Goal: Task Accomplishment & Management: Complete application form

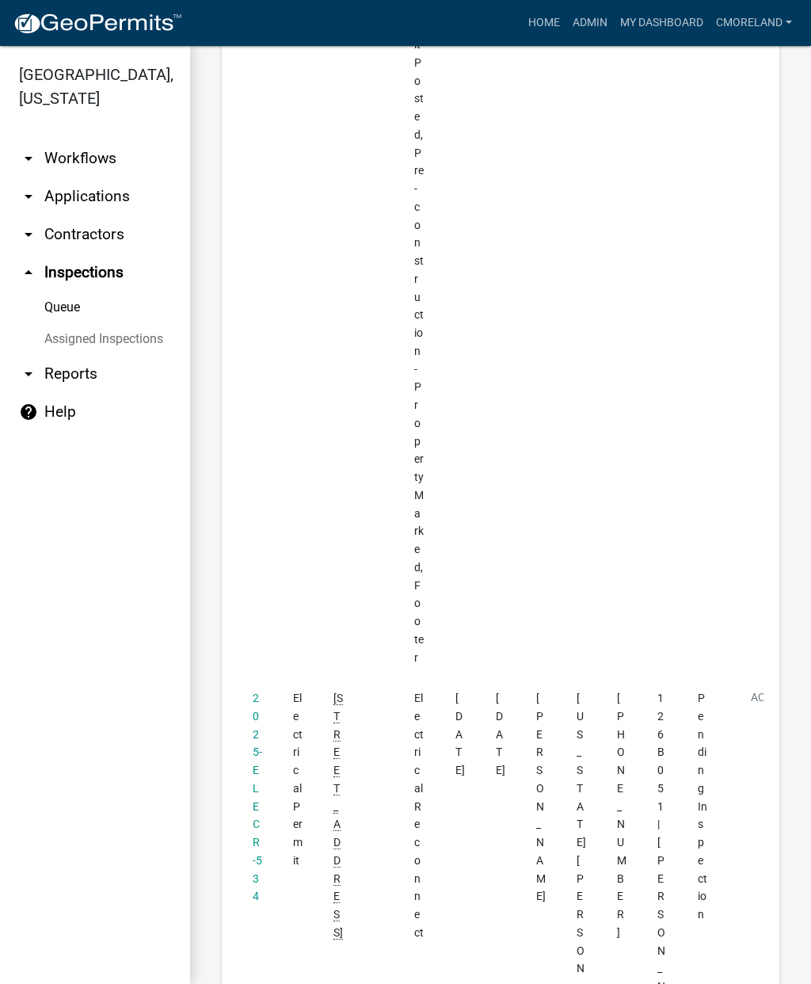
scroll to position [2216, 0]
click at [253, 689] on link "2025-ELECR-534" at bounding box center [258, 794] width 10 height 211
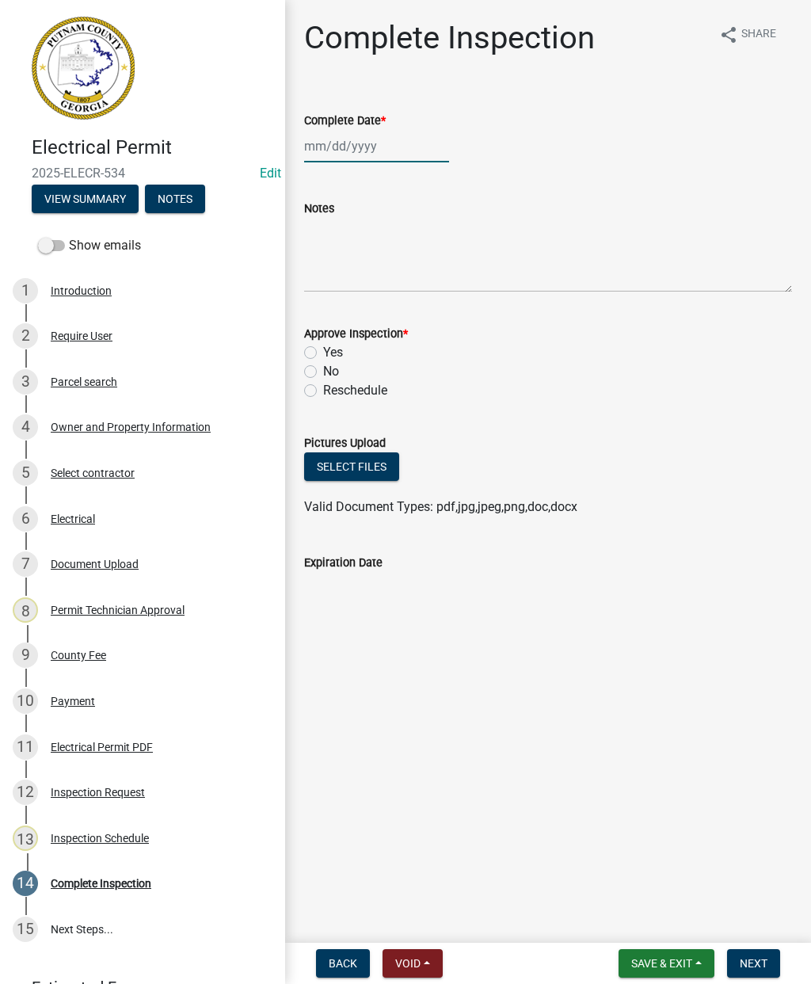
click at [338, 147] on div at bounding box center [376, 146] width 145 height 32
select select "9"
select select "2025"
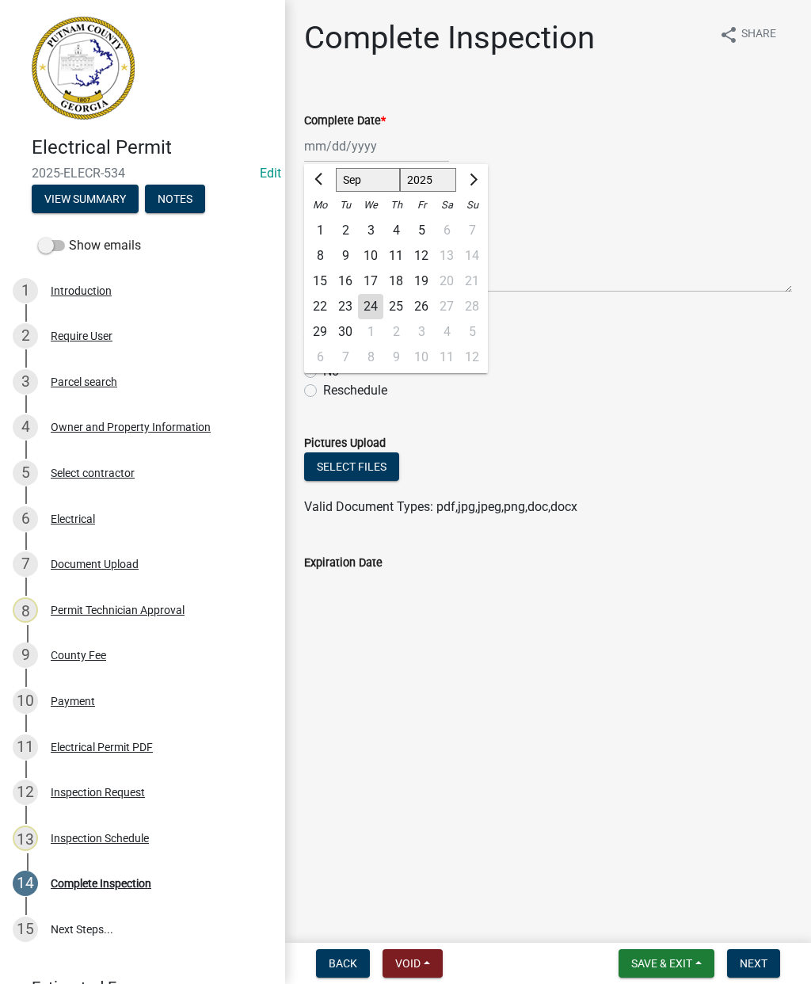
click at [372, 300] on div "24" at bounding box center [370, 306] width 25 height 25
type input "[DATE]"
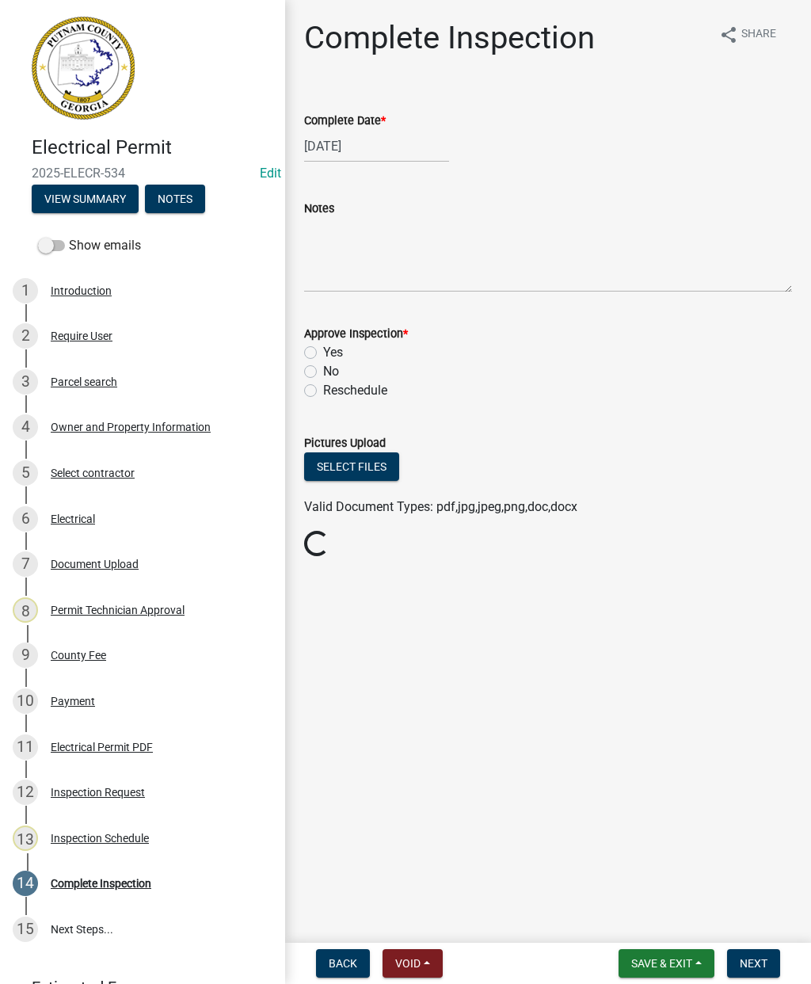
click at [323, 348] on label "Yes" at bounding box center [333, 352] width 20 height 19
click at [323, 348] on input "Yes" at bounding box center [328, 348] width 10 height 10
radio input "true"
click at [771, 956] on button "Next" at bounding box center [753, 963] width 53 height 29
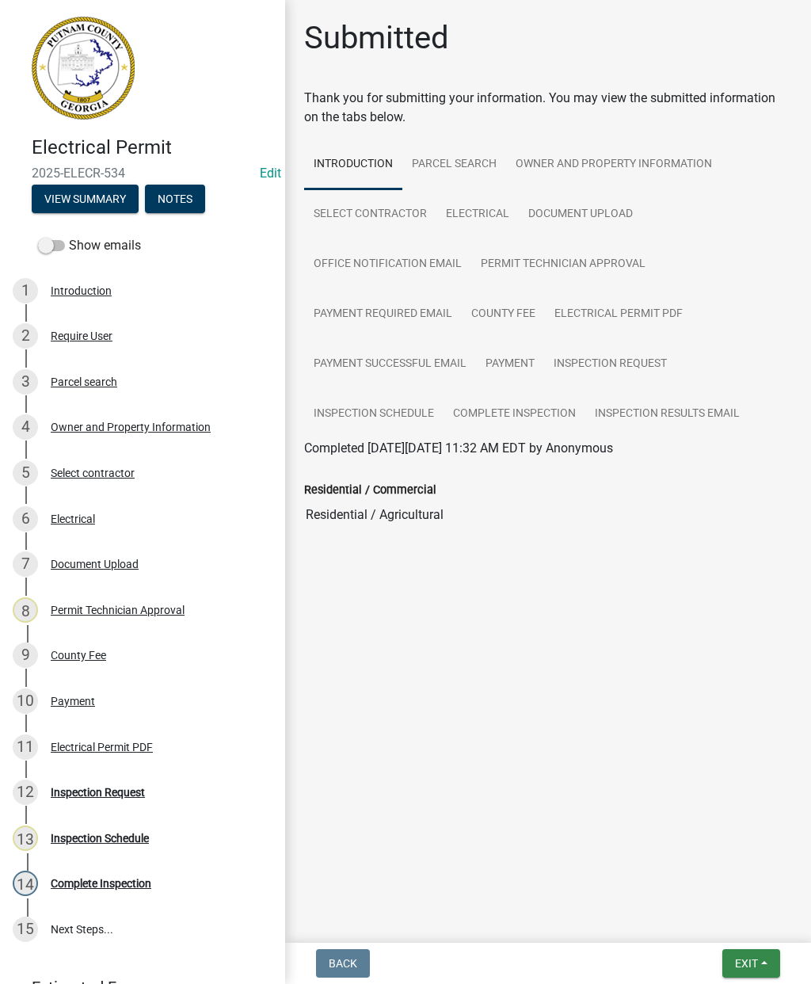
click at [755, 960] on span "Exit" at bounding box center [746, 963] width 23 height 13
click at [712, 921] on button "Save & Exit" at bounding box center [718, 922] width 127 height 38
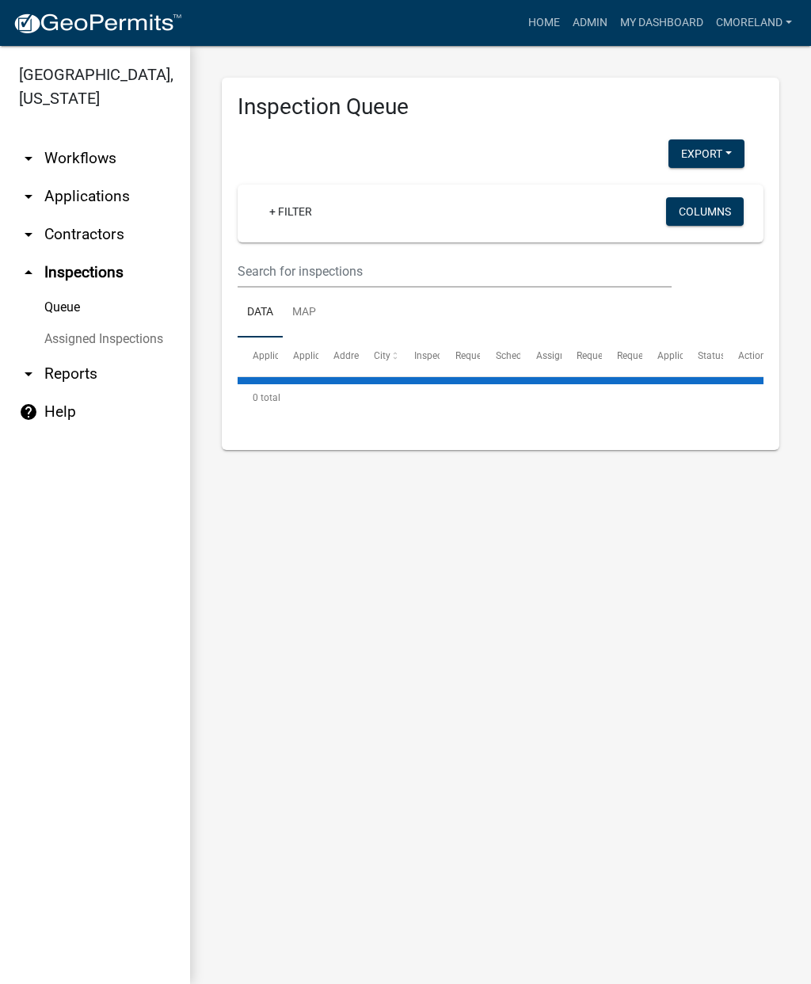
select select "2: 50"
